Goal: Task Accomplishment & Management: Manage account settings

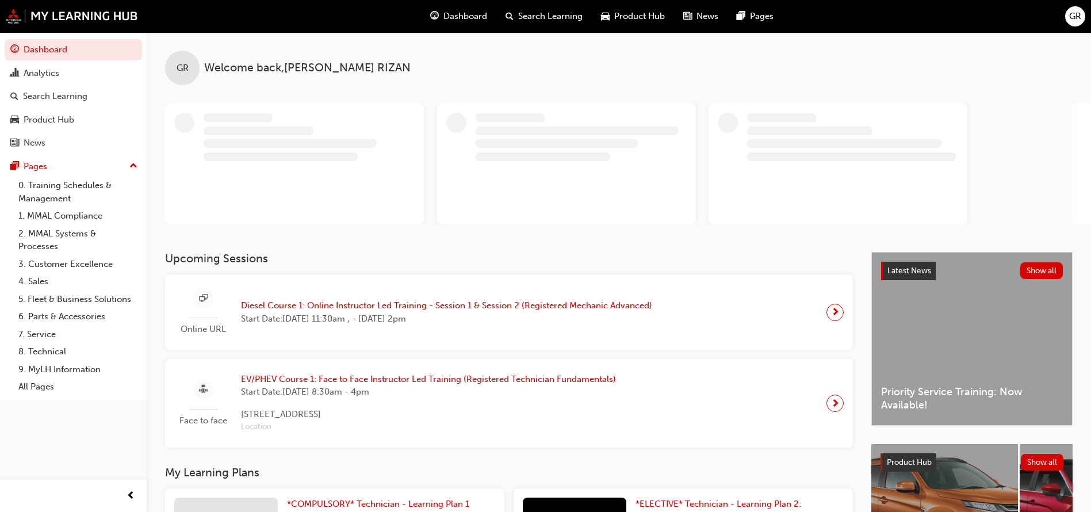
click at [1069, 19] on span "GR" at bounding box center [1075, 16] width 12 height 13
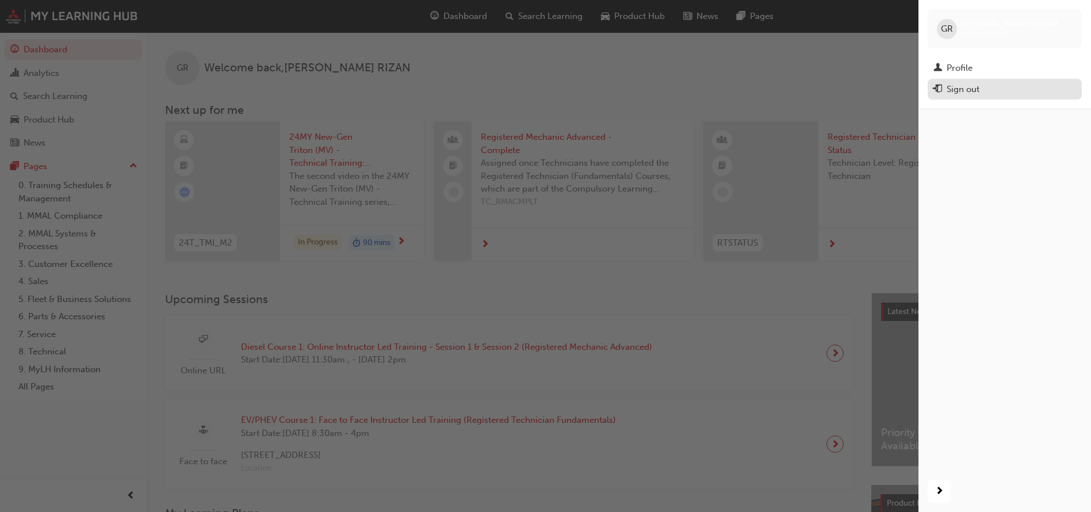
click at [1012, 90] on div "Sign out" at bounding box center [1004, 89] width 143 height 14
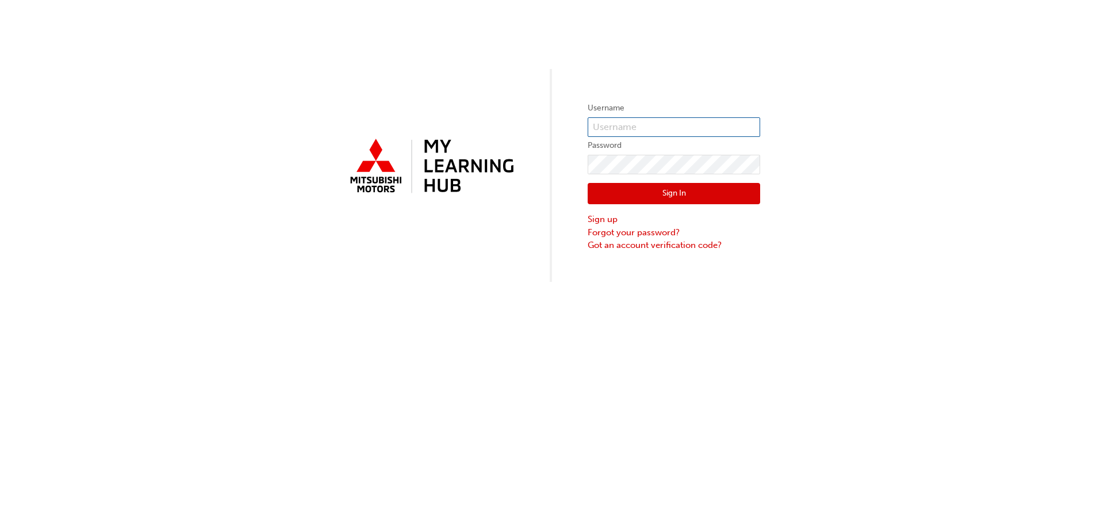
click at [742, 129] on input "text" at bounding box center [674, 127] width 172 height 20
type input "0005829955"
click button "Sign In" at bounding box center [674, 194] width 172 height 22
